Goal: Information Seeking & Learning: Learn about a topic

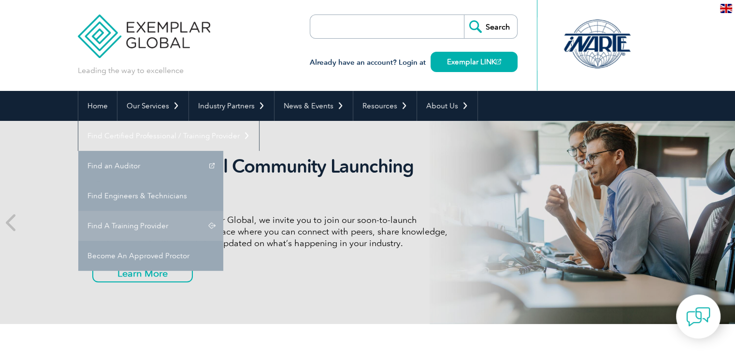
click at [223, 211] on link "Find A Training Provider" at bounding box center [150, 226] width 145 height 30
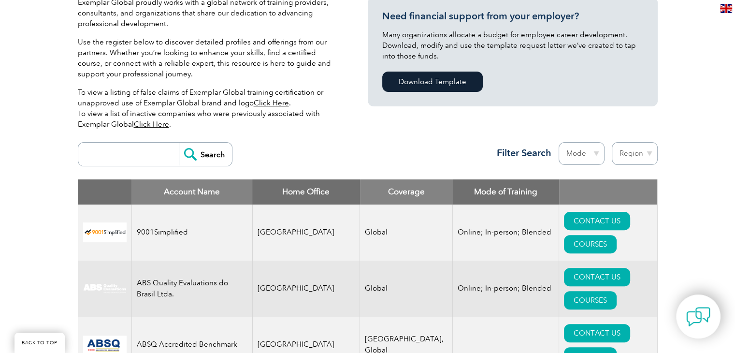
scroll to position [338, 0]
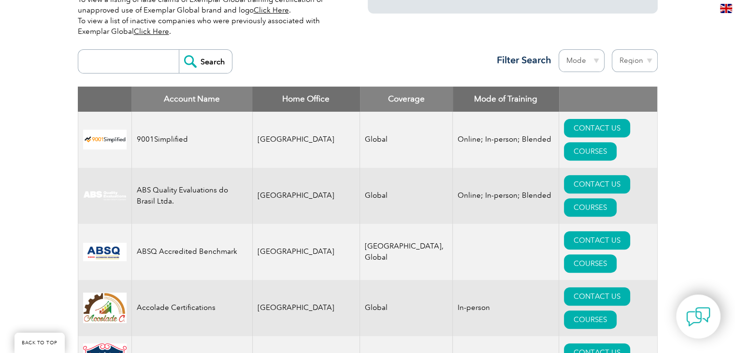
drag, startPoint x: 88, startPoint y: 70, endPoint x: 97, endPoint y: 68, distance: 8.4
click at [89, 69] on input "search" at bounding box center [131, 61] width 96 height 23
type input "biqs"
click at [207, 73] on form "biqs Search" at bounding box center [155, 61] width 155 height 24
click at [207, 68] on input "Search" at bounding box center [205, 61] width 53 height 23
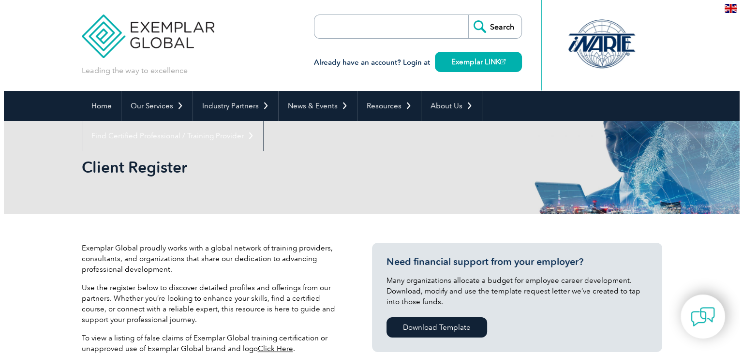
scroll to position [290, 0]
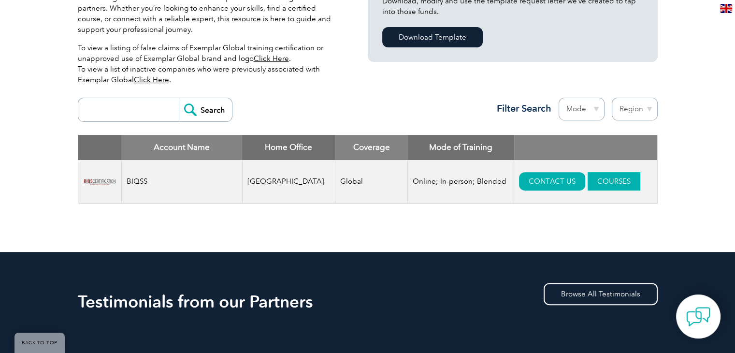
click at [603, 177] on link "COURSES" at bounding box center [614, 181] width 53 height 18
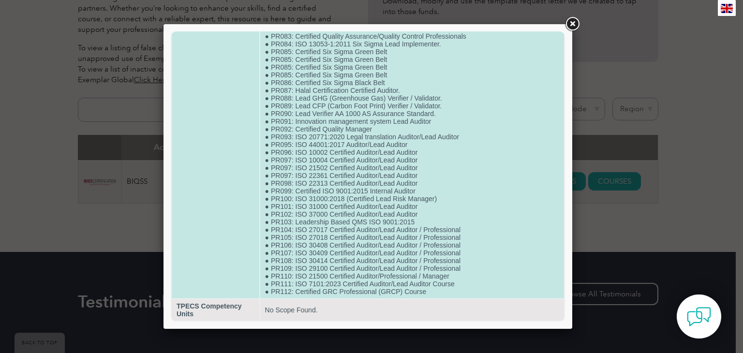
scroll to position [747, 0]
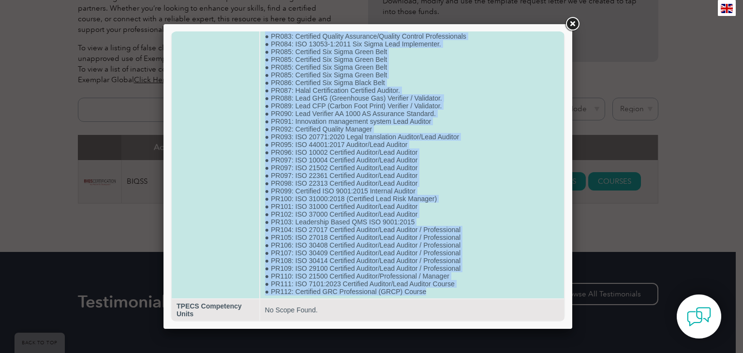
drag, startPoint x: 425, startPoint y: 290, endPoint x: 216, endPoint y: 146, distance: 253.9
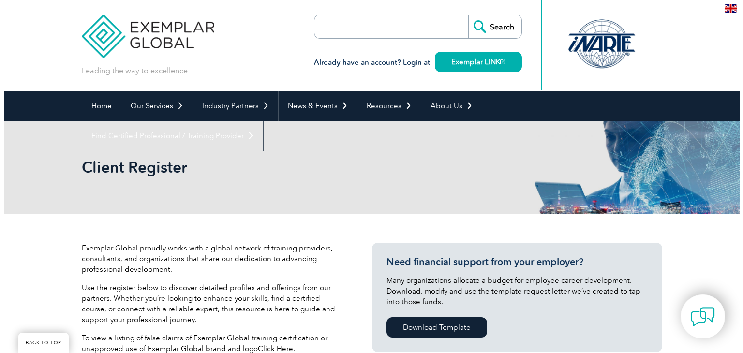
scroll to position [289, 0]
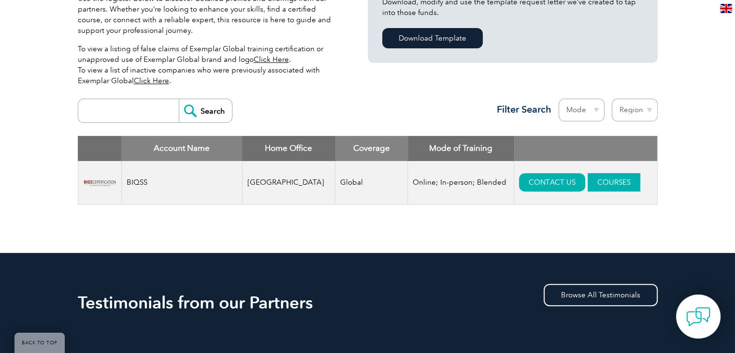
click at [588, 186] on link "COURSES" at bounding box center [614, 182] width 53 height 18
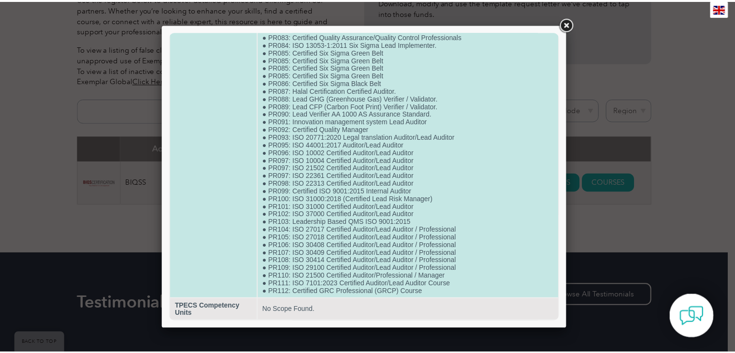
scroll to position [747, 0]
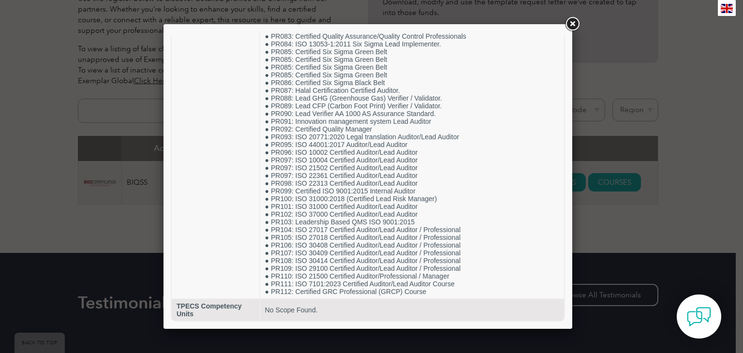
drag, startPoint x: 89, startPoint y: 87, endPoint x: 108, endPoint y: 74, distance: 22.9
click at [91, 84] on div at bounding box center [371, 176] width 743 height 353
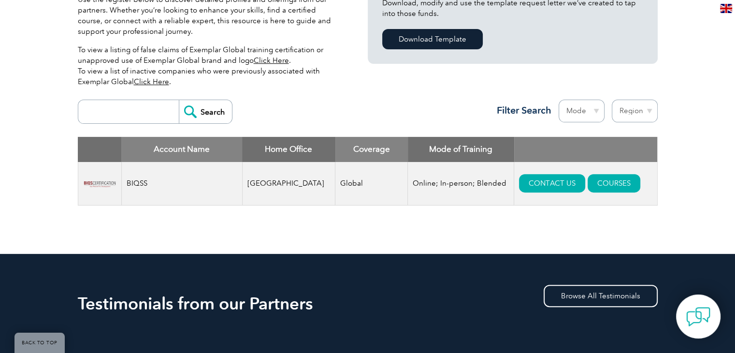
scroll to position [0, 0]
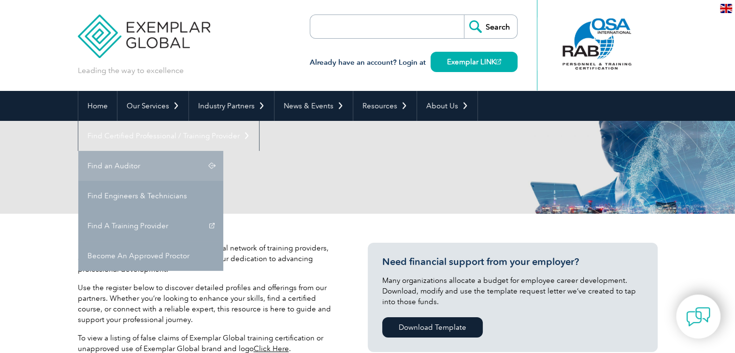
click at [223, 151] on link "Find an Auditor" at bounding box center [150, 166] width 145 height 30
